Goal: Task Accomplishment & Management: Complete application form

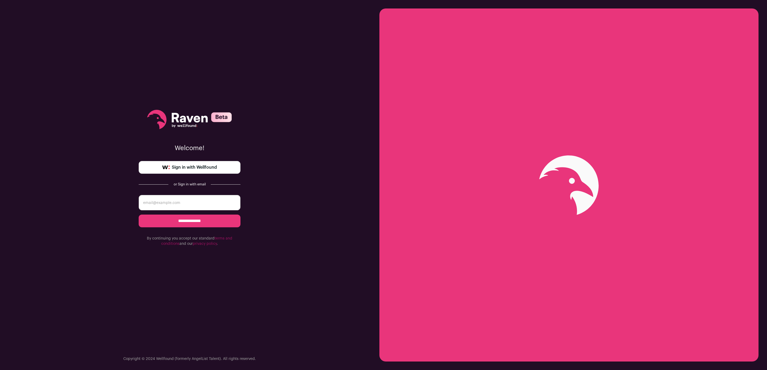
click at [172, 167] on span "Sign in with Wellfound" at bounding box center [194, 167] width 45 height 6
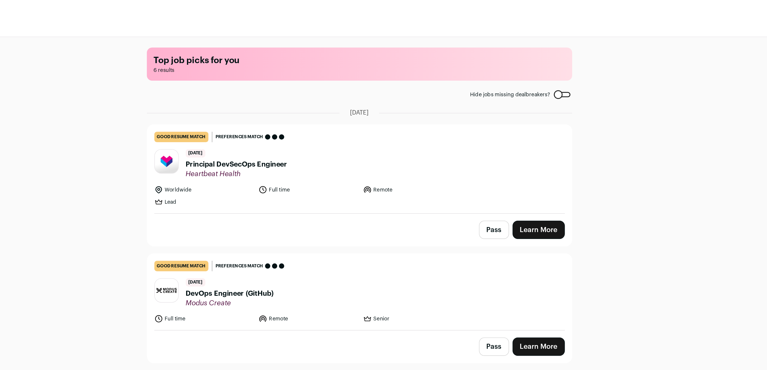
click at [305, 99] on span "Principal DevSecOps Engineer" at bounding box center [309, 100] width 62 height 6
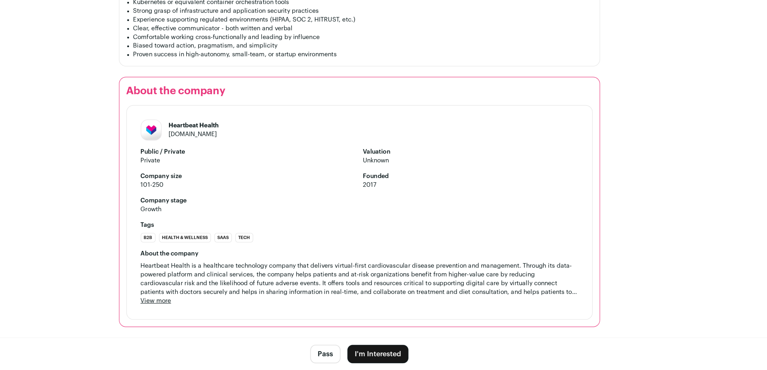
click at [396, 359] on button "I'm Interested" at bounding box center [394, 360] width 37 height 11
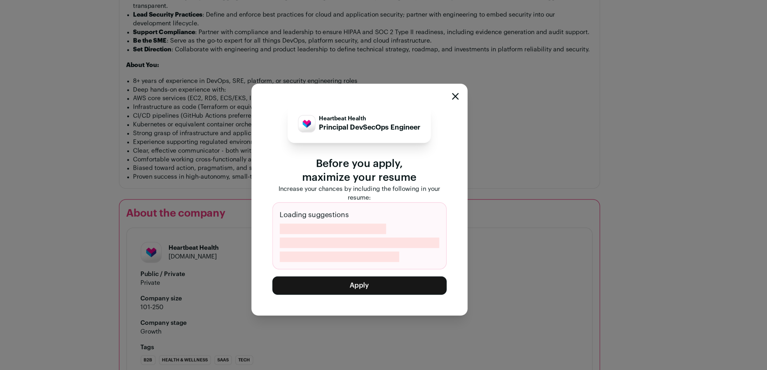
click at [393, 148] on p "Principal DevSecOps Engineer" at bounding box center [390, 148] width 62 height 6
click at [443, 129] on icon "Close modal" at bounding box center [441, 128] width 3 height 3
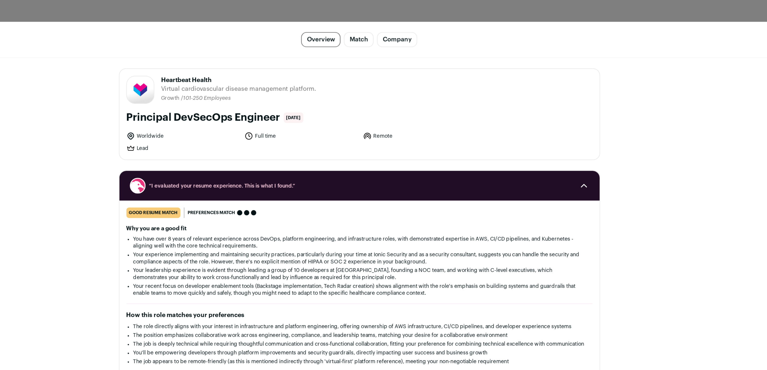
click at [525, 114] on div "“I evaluated your resume experience. This is what I found.”" at bounding box center [384, 113] width 292 height 18
click at [521, 109] on span "Close modal via background" at bounding box center [519, 113] width 10 height 10
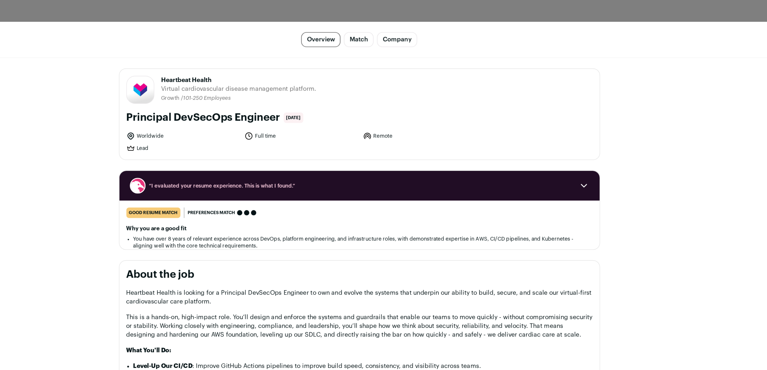
click at [547, 3] on div "(esc) ✕ Principal DevSecOps Engineer Overview Match Company Report Feedback Rep…" at bounding box center [383, 185] width 767 height 370
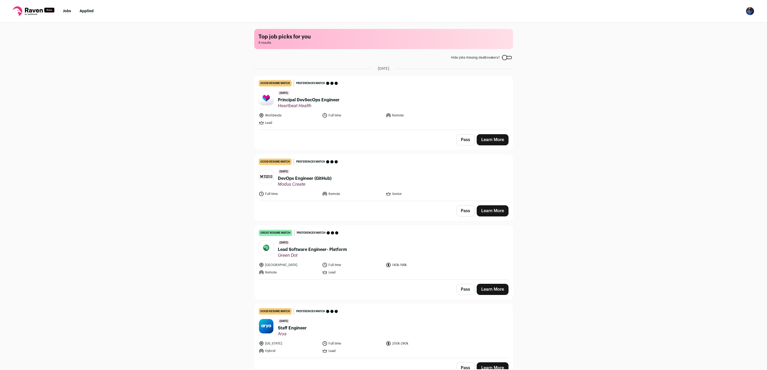
click at [752, 11] on img "Open dropdown" at bounding box center [750, 11] width 8 height 8
click at [710, 24] on link "Settings" at bounding box center [725, 24] width 59 height 13
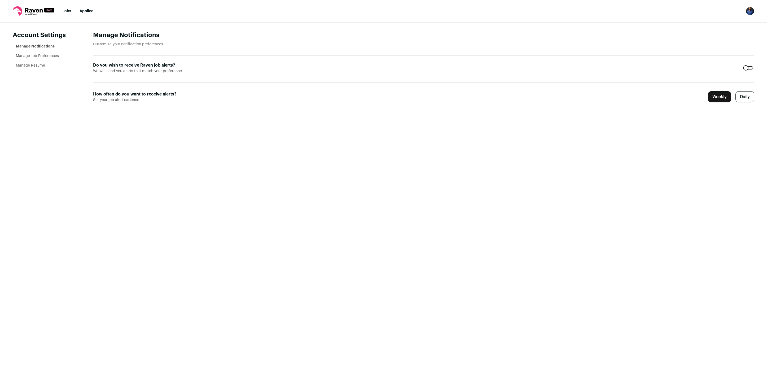
click at [21, 66] on link "Manage Resume" at bounding box center [30, 66] width 29 height 4
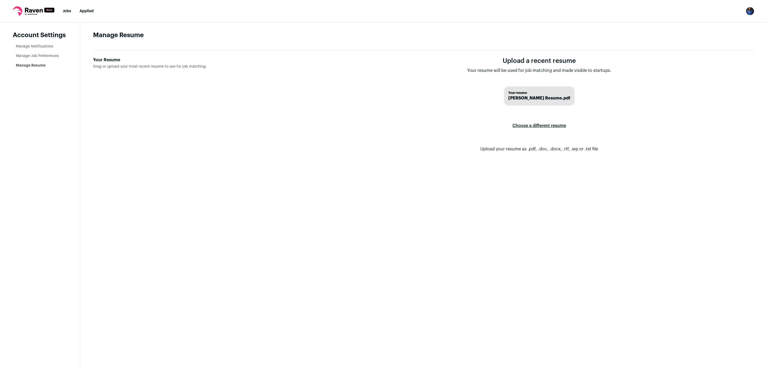
click at [530, 100] on span "Steven Cassamajor Resume.pdf" at bounding box center [539, 98] width 62 height 6
click at [522, 127] on label "Choose a different resume" at bounding box center [540, 125] width 54 height 15
click at [0, 0] on input "Your Resume Drag or upload your most recent resume to use for job matching." at bounding box center [0, 0] width 0 height 0
click at [407, 138] on form "Upload a recent resume Your resume will be used for job matching and made visib…" at bounding box center [540, 109] width 430 height 104
click at [257, 209] on main "Manage Resume Your Resume Drag or upload your most recent resume to use for job…" at bounding box center [423, 196] width 687 height 347
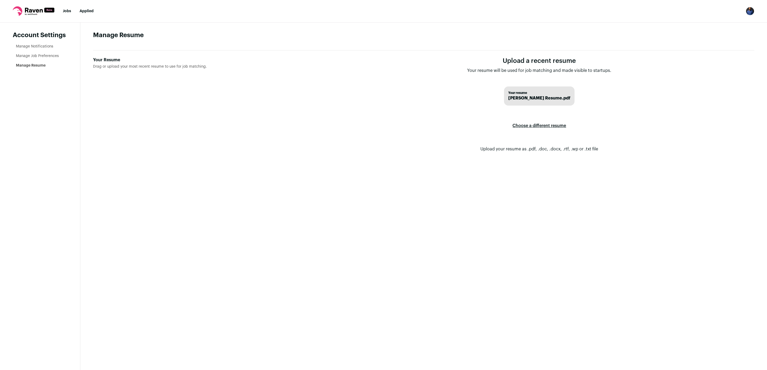
click at [519, 98] on span "Steven Cassamajor Resume.pdf" at bounding box center [539, 98] width 62 height 6
click at [104, 66] on span "Drag or upload your most recent resume to use for job matching." at bounding box center [150, 67] width 114 height 4
click at [0, 0] on input "Your Resume Drag or upload your most recent resume to use for job matching." at bounding box center [0, 0] width 0 height 0
click at [104, 66] on span "Drag or upload your most recent resume to use for job matching." at bounding box center [150, 67] width 114 height 4
click at [0, 0] on input "Your Resume Drag or upload your most recent resume to use for job matching." at bounding box center [0, 0] width 0 height 0
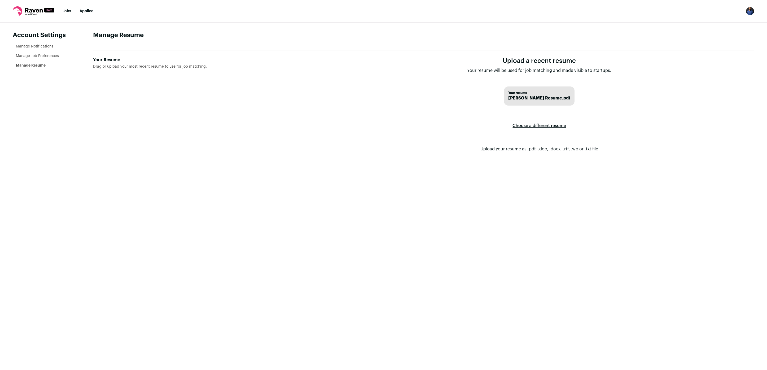
click at [255, 193] on main "Manage Resume Your Resume Drag or upload your most recent resume to use for job…" at bounding box center [423, 196] width 687 height 347
click at [754, 14] on button "Open dropdown" at bounding box center [750, 11] width 8 height 8
click at [716, 24] on link "Settings" at bounding box center [725, 24] width 59 height 13
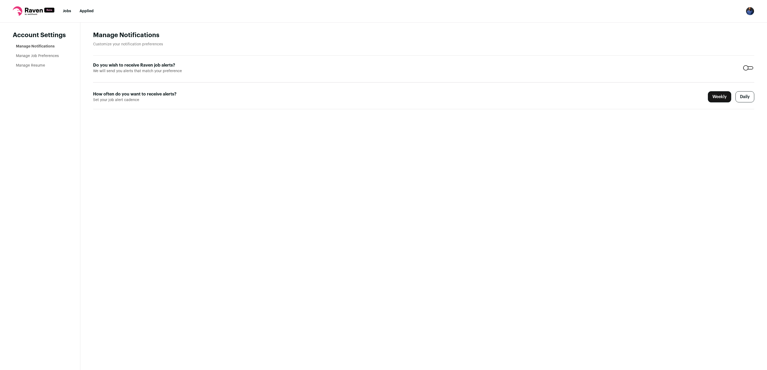
click at [36, 12] on icon at bounding box center [34, 11] width 42 height 10
click at [69, 13] on link "Jobs" at bounding box center [67, 11] width 8 height 4
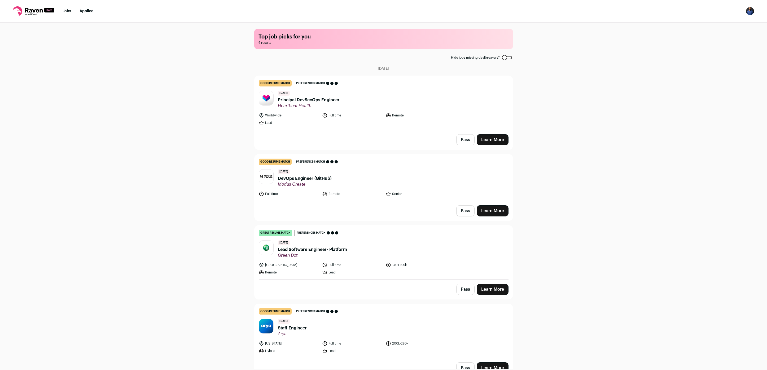
click at [47, 11] on rect at bounding box center [49, 10] width 10 height 5
click at [84, 8] on nav "Jobs Applied Settings Notifications Preferences Resume FAQs Logout" at bounding box center [383, 11] width 767 height 23
click at [84, 10] on link "Applied" at bounding box center [87, 11] width 14 height 4
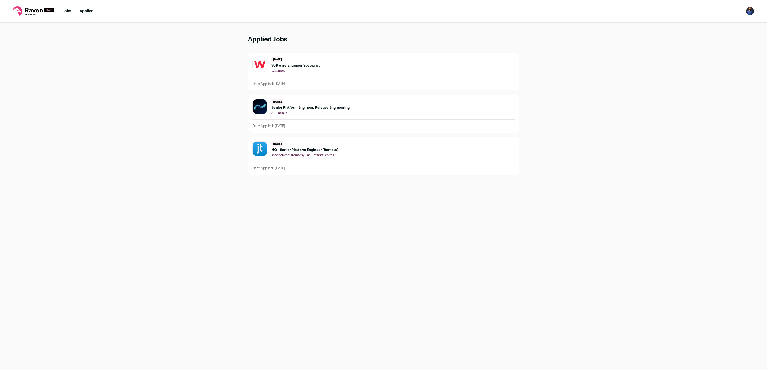
click at [63, 11] on link "Jobs" at bounding box center [67, 11] width 8 height 4
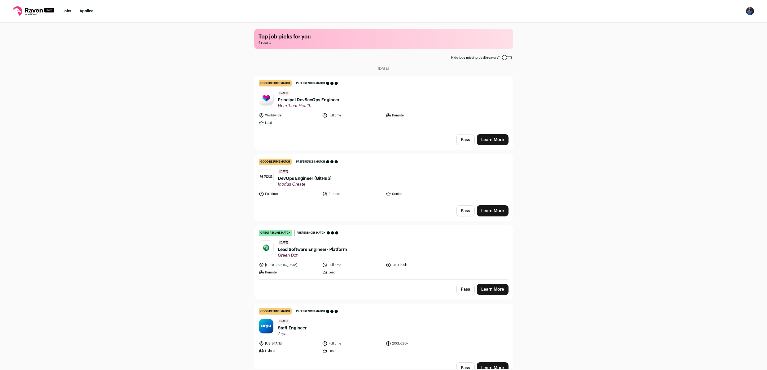
click at [323, 104] on span "Heartbeat Health" at bounding box center [309, 105] width 62 height 5
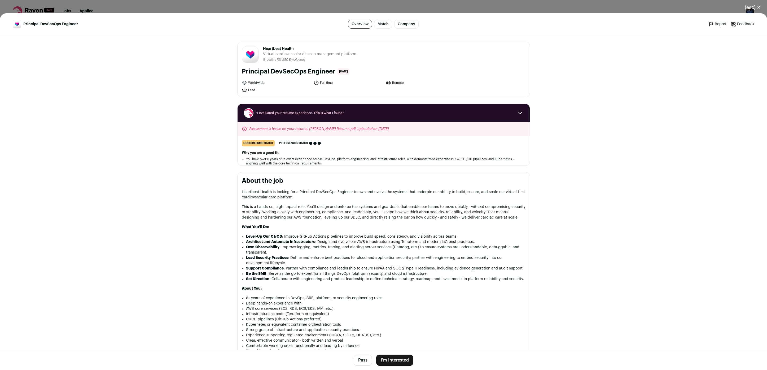
scroll to position [178, 0]
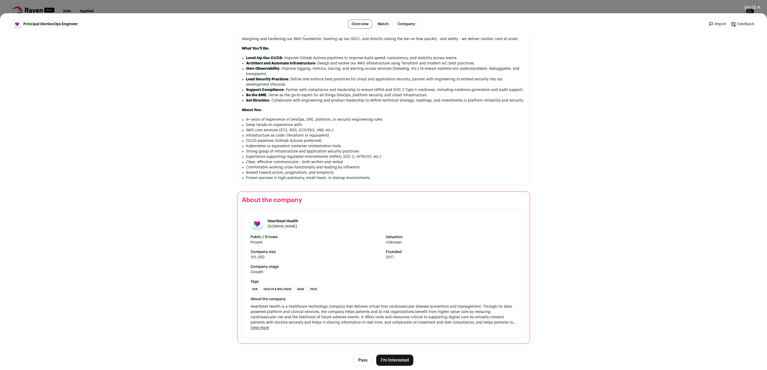
click at [387, 360] on button "I'm Interested" at bounding box center [394, 360] width 37 height 11
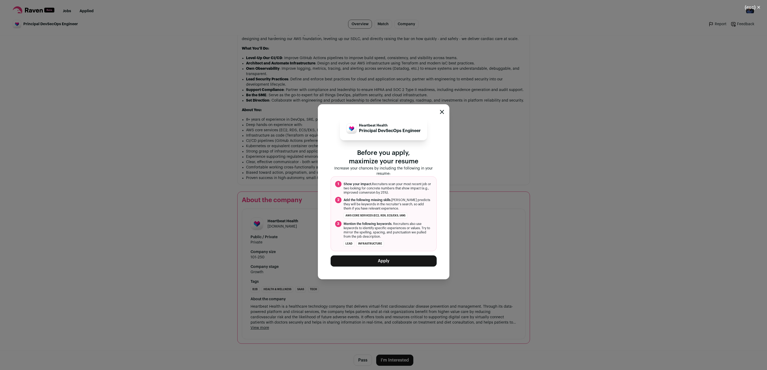
click at [374, 260] on button "Apply" at bounding box center [384, 260] width 106 height 11
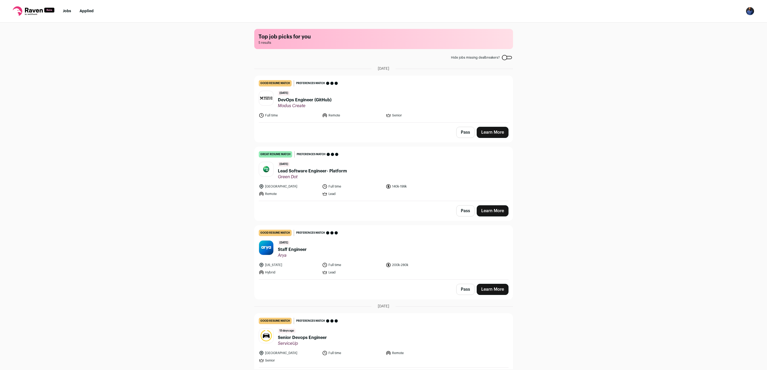
click at [380, 170] on header "8 days ago Lead Software Engineer- Platform Green Dot" at bounding box center [384, 171] width 250 height 18
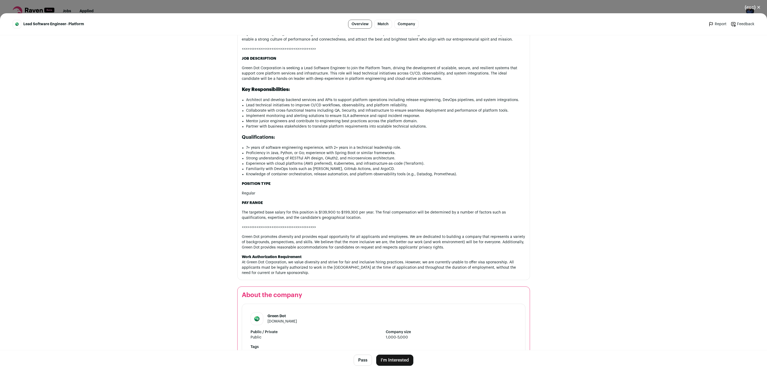
scroll to position [224, 0]
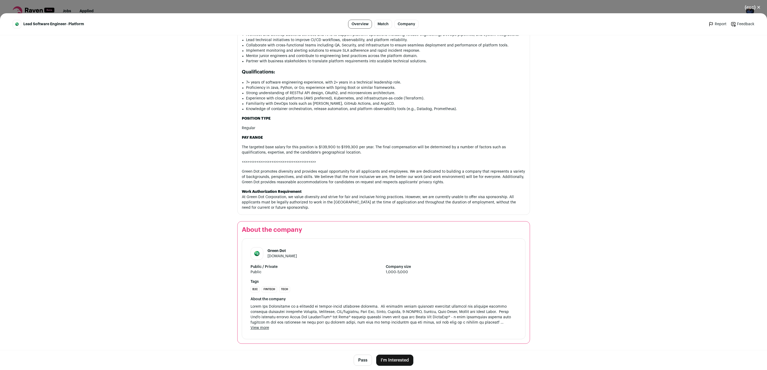
click at [392, 358] on button "I'm Interested" at bounding box center [394, 360] width 37 height 11
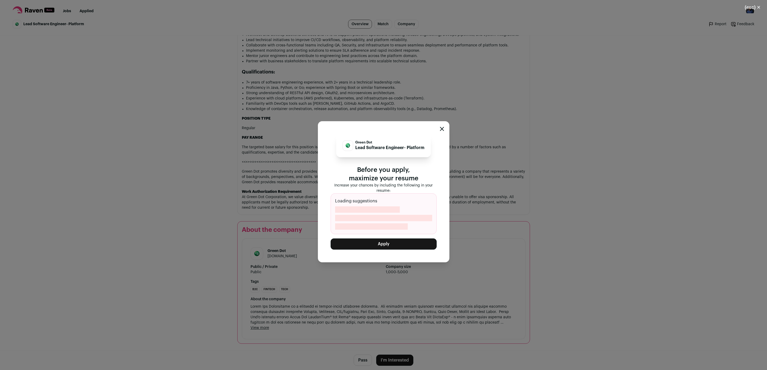
click at [441, 131] on icon "Close modal" at bounding box center [442, 129] width 4 height 4
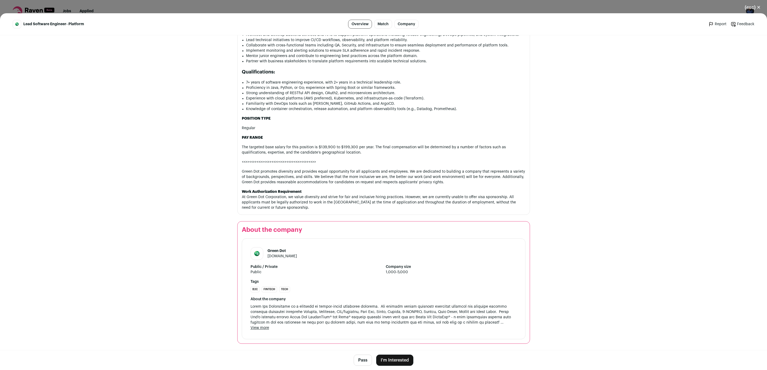
click at [393, 360] on button "I'm Interested" at bounding box center [394, 360] width 37 height 11
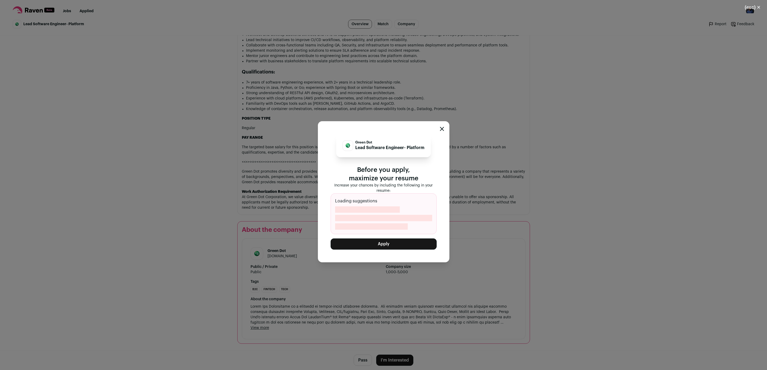
click at [382, 246] on button "Apply" at bounding box center [384, 243] width 106 height 11
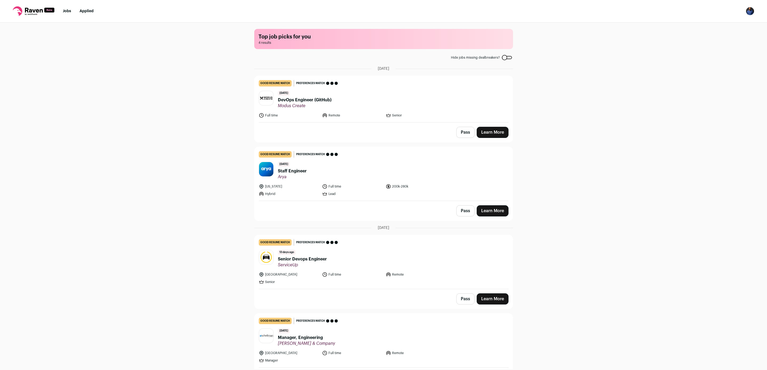
click at [96, 6] on nav "Jobs Applied Settings Notifications Preferences Resume FAQs Logout" at bounding box center [383, 11] width 767 height 23
click at [88, 10] on link "Applied" at bounding box center [87, 11] width 14 height 4
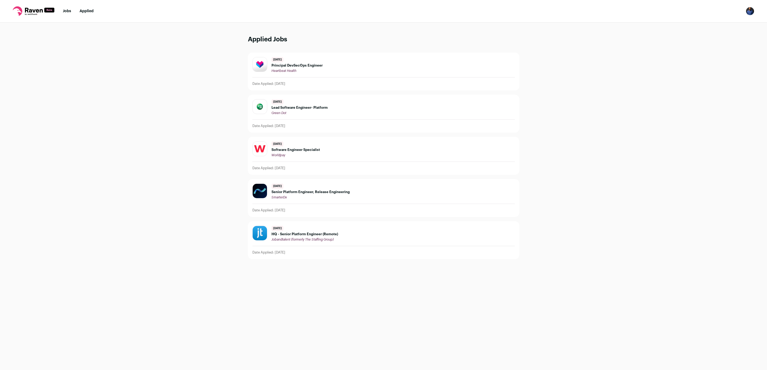
click at [293, 106] on span "Lead Software Engineer- Platform" at bounding box center [300, 108] width 56 height 4
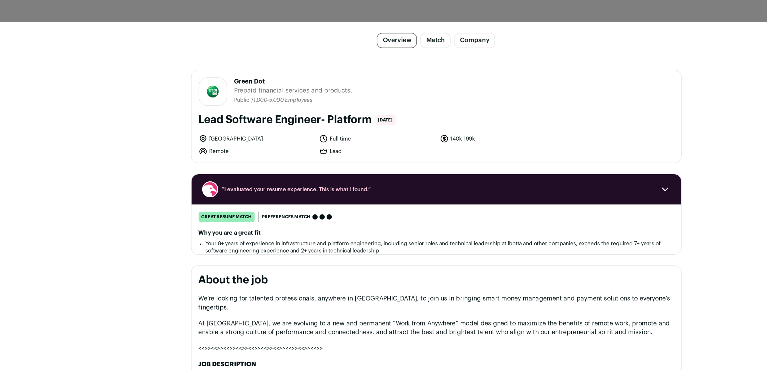
click at [215, 120] on div "Lead Software Engineer- Platform Overview Match Company Report Feedback Report …" at bounding box center [383, 191] width 767 height 357
click at [295, 113] on span "“I evaluated your resume experience. This is what I found.”" at bounding box center [384, 113] width 256 height 4
click at [204, 96] on div "Lead Software Engineer- Platform Overview Match Company Report Feedback Report …" at bounding box center [383, 191] width 767 height 357
click at [248, 9] on div "(esc) ✕ Lead Software Engineer- Platform Overview Match Company Report Feedback…" at bounding box center [383, 185] width 767 height 370
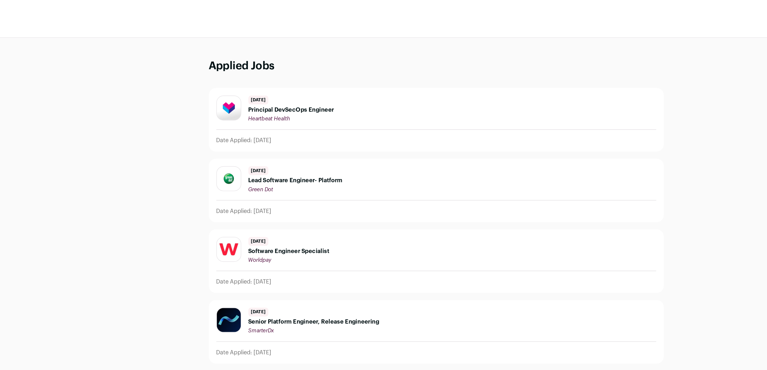
click at [198, 101] on div "Applied Jobs 6 days ago Principal DevSecOps Engineer Heartbeat Health Date Appl…" at bounding box center [383, 196] width 767 height 347
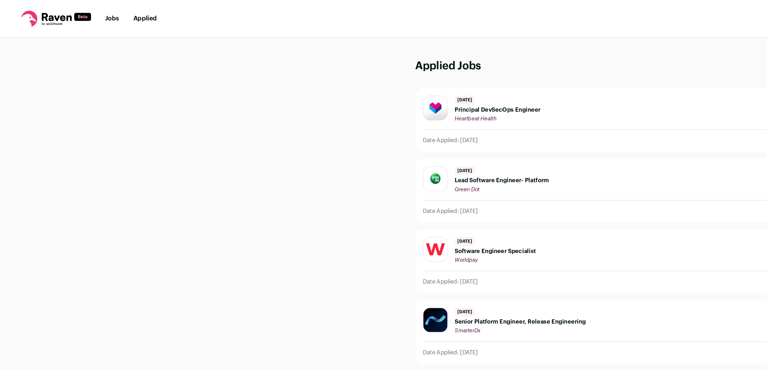
click at [69, 13] on li "Jobs" at bounding box center [67, 10] width 8 height 5
click at [68, 10] on link "Jobs" at bounding box center [67, 11] width 8 height 4
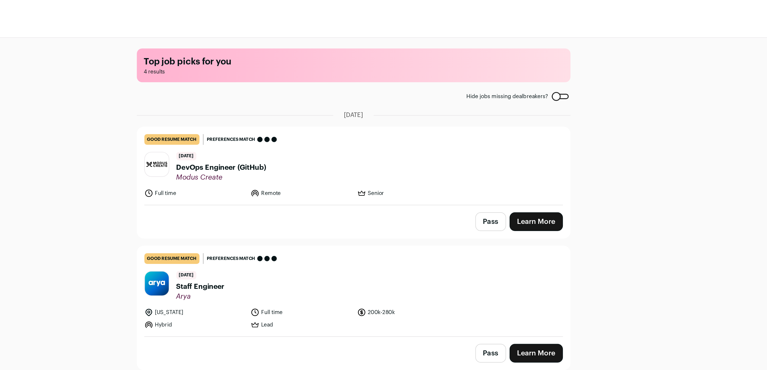
click at [293, 103] on span "DevOps Engineer (GitHub)" at bounding box center [305, 100] width 54 height 6
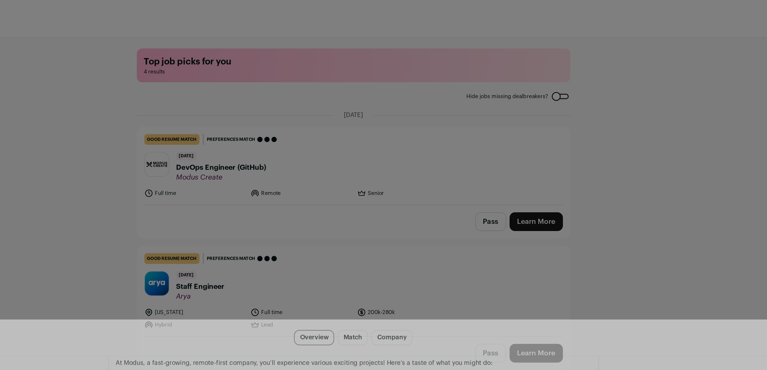
scroll to position [397, 0]
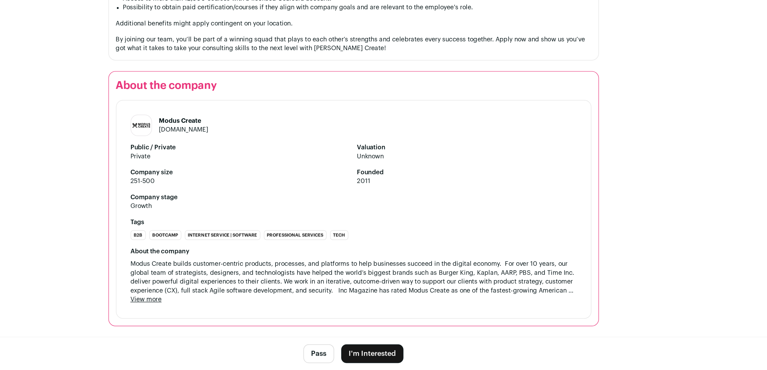
click at [390, 361] on button "I'm Interested" at bounding box center [394, 360] width 37 height 11
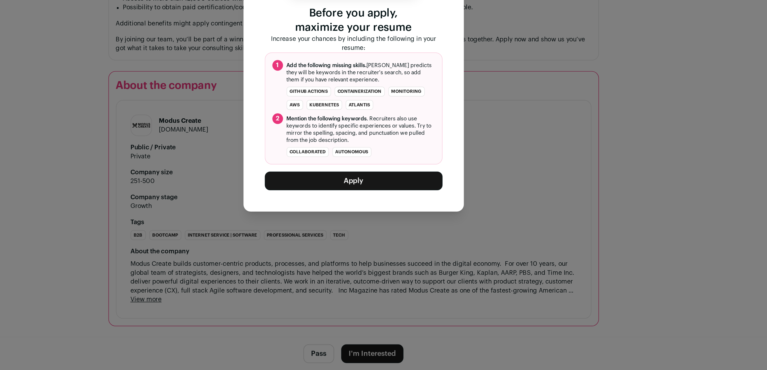
click at [359, 260] on button "Apply" at bounding box center [384, 256] width 106 height 11
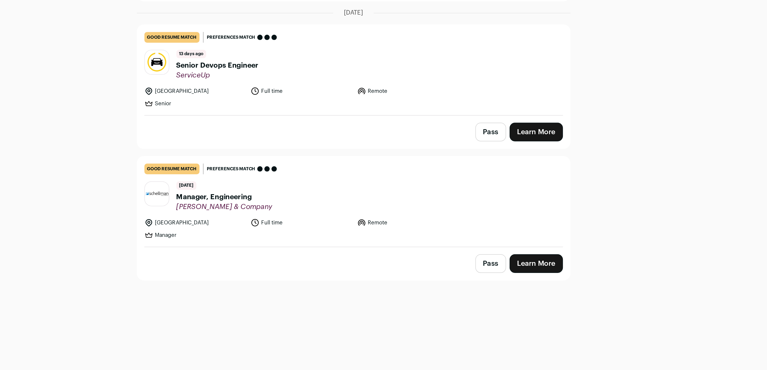
click at [231, 245] on div "Top job picks for you 3 results Hide jobs missing dealbreakers? August 25th, 20…" at bounding box center [383, 196] width 767 height 347
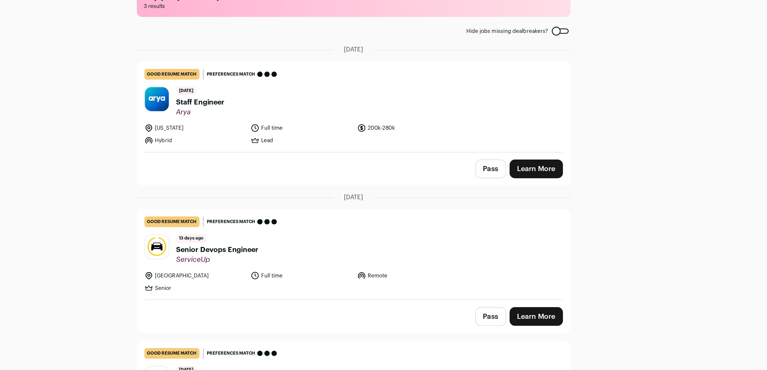
click at [490, 140] on link "Learn More" at bounding box center [493, 139] width 32 height 11
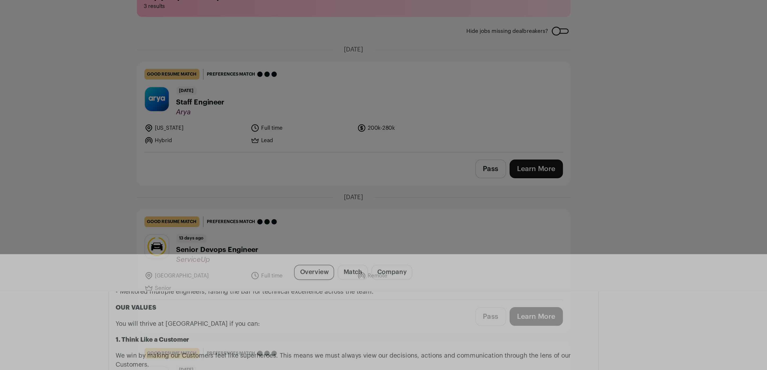
scroll to position [499, 0]
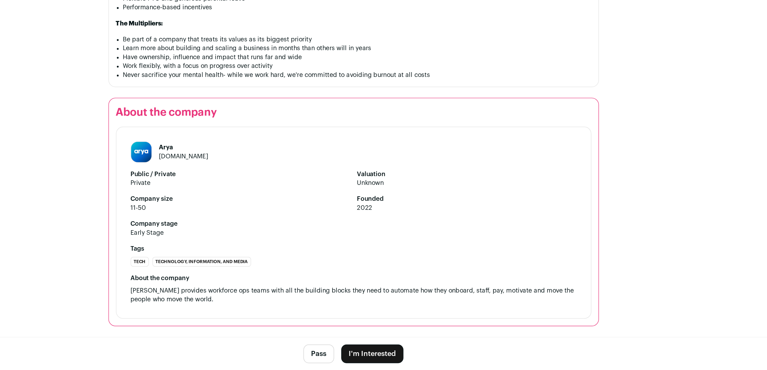
click at [383, 358] on button "I'm Interested" at bounding box center [394, 360] width 37 height 11
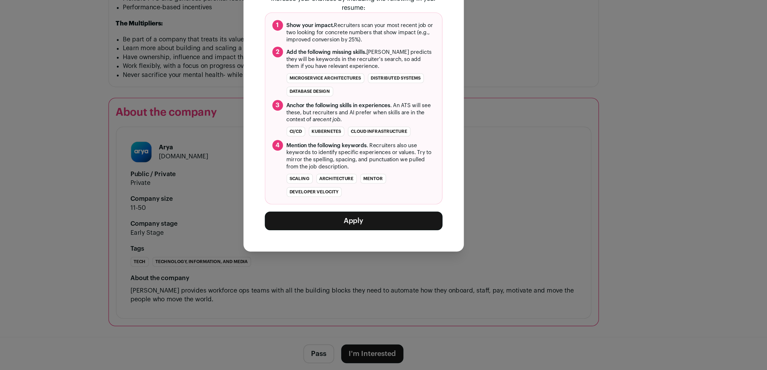
click at [368, 279] on button "Apply" at bounding box center [384, 280] width 106 height 11
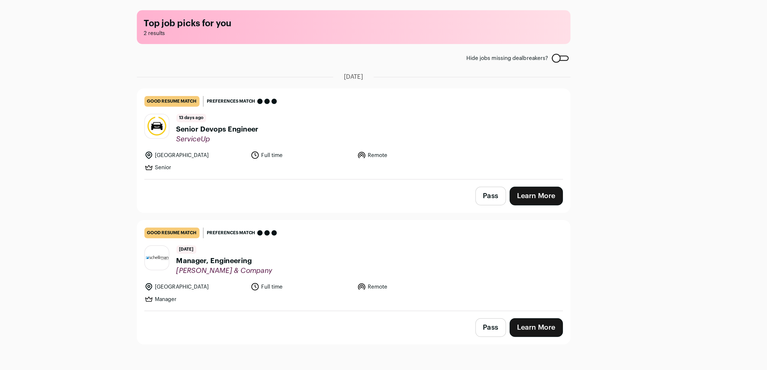
click at [297, 99] on span "Senior Devops Engineer" at bounding box center [302, 100] width 49 height 6
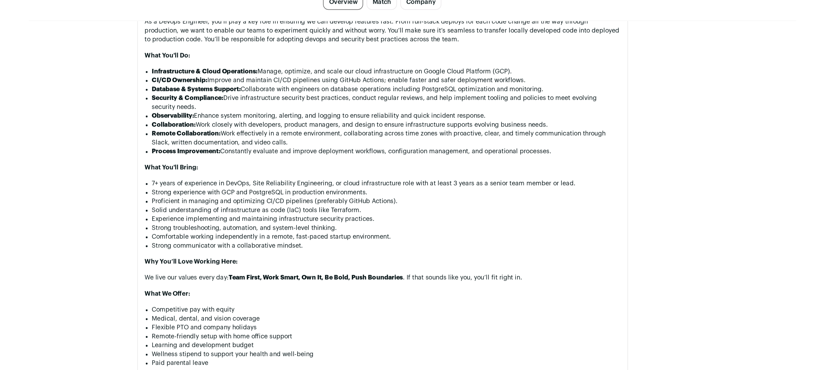
scroll to position [311, 0]
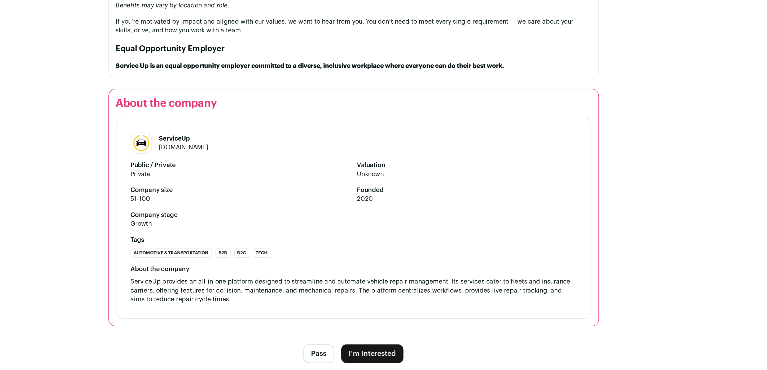
click at [388, 363] on button "I'm Interested" at bounding box center [394, 360] width 37 height 11
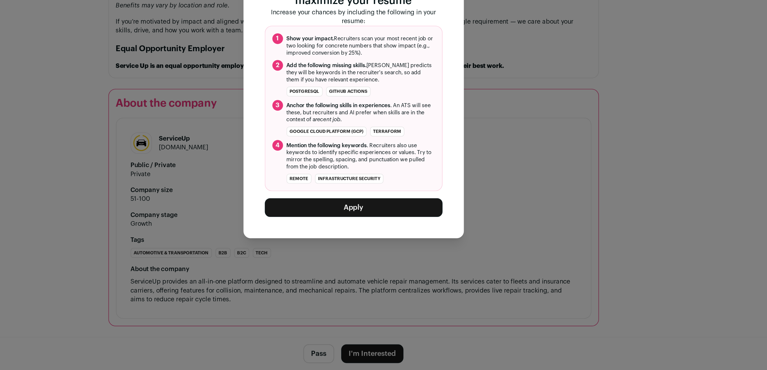
click at [370, 273] on button "Apply" at bounding box center [384, 272] width 106 height 11
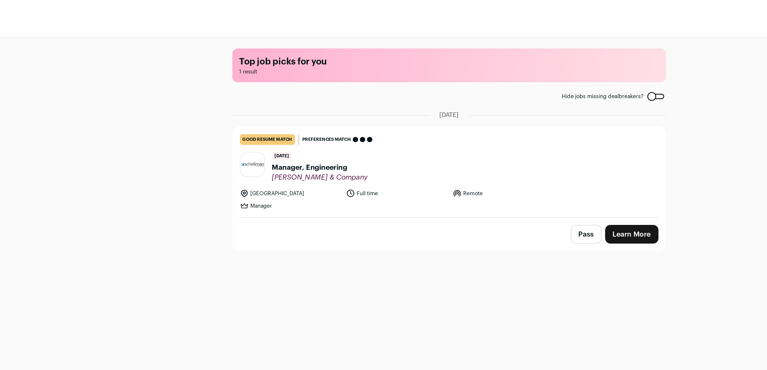
click at [309, 100] on span "Manager, Engineering" at bounding box center [306, 100] width 57 height 6
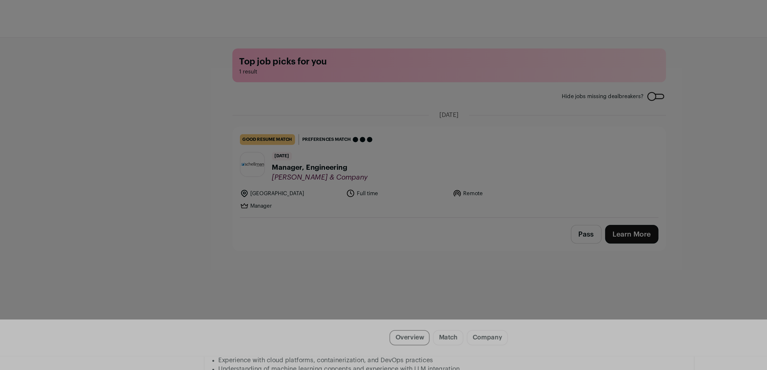
scroll to position [366, 0]
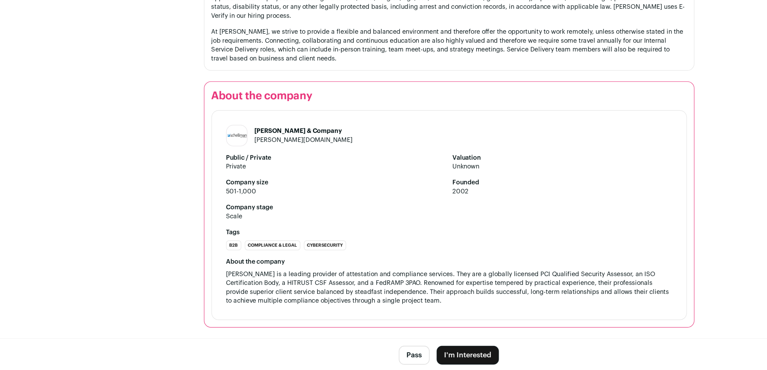
click at [389, 360] on button "I'm Interested" at bounding box center [394, 360] width 37 height 11
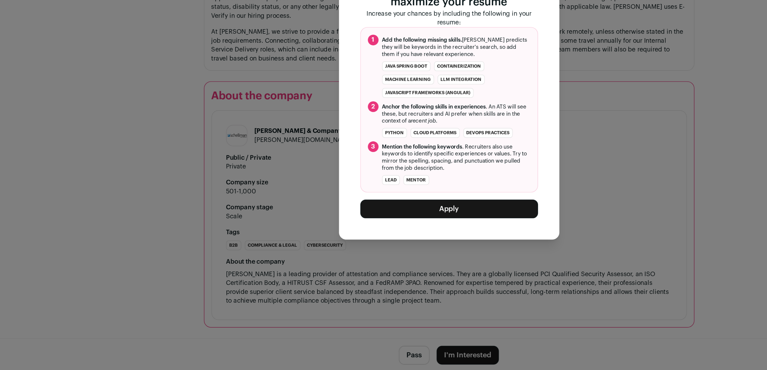
click at [365, 280] on div "[PERSON_NAME] & Company Manager, Engineering Before you apply, maximize your re…" at bounding box center [384, 191] width 132 height 199
click at [363, 270] on button "Apply" at bounding box center [384, 272] width 106 height 11
